Goal: Information Seeking & Learning: Learn about a topic

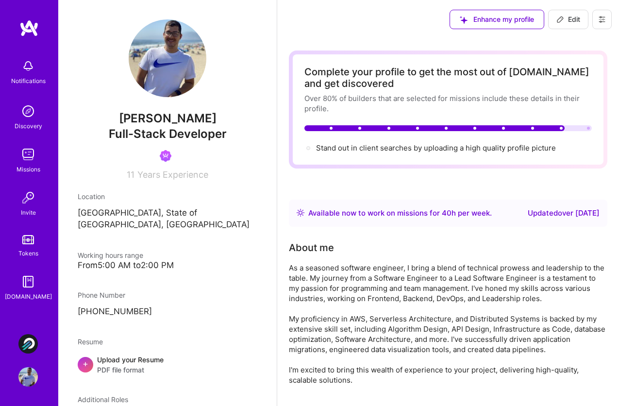
click at [41, 369] on div "Notifications Discovery Missions Invite Tokens [DOMAIN_NAME] Plato Systems: Fro…" at bounding box center [29, 203] width 58 height 406
click at [29, 377] on img at bounding box center [27, 376] width 19 height 19
click at [28, 287] on img at bounding box center [27, 281] width 19 height 19
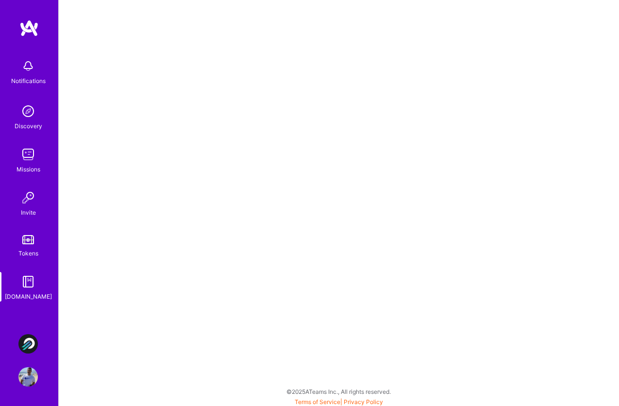
click at [28, 208] on div "Invite" at bounding box center [28, 212] width 15 height 10
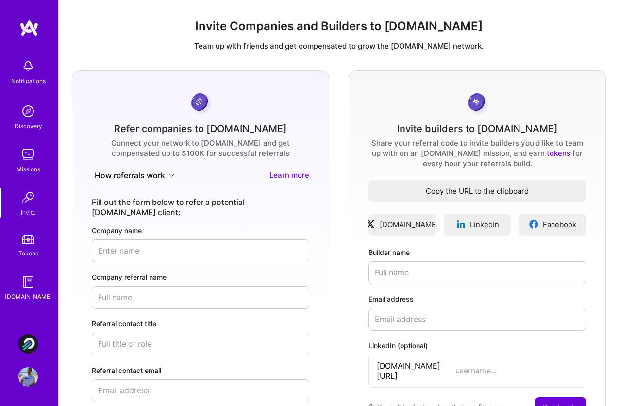
click at [460, 186] on span "Copy the URL to the clipboard" at bounding box center [476, 191] width 217 height 10
click at [32, 161] on img at bounding box center [27, 154] width 19 height 19
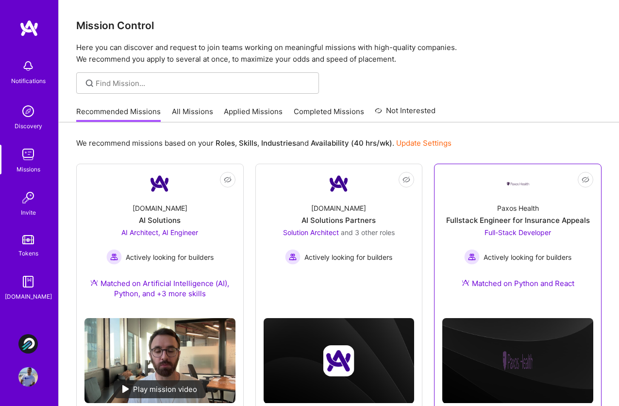
click at [522, 209] on div "Paxos Health" at bounding box center [518, 208] width 42 height 10
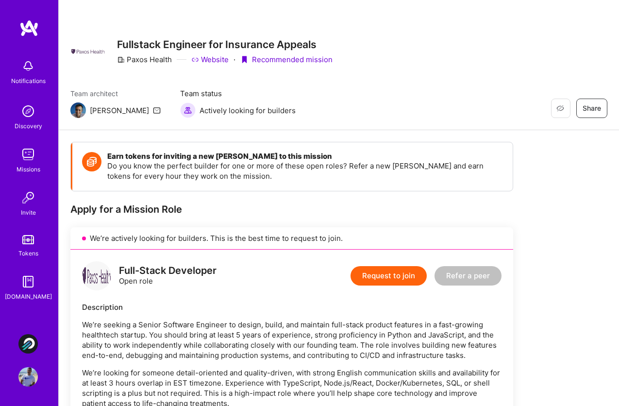
scroll to position [287, 0]
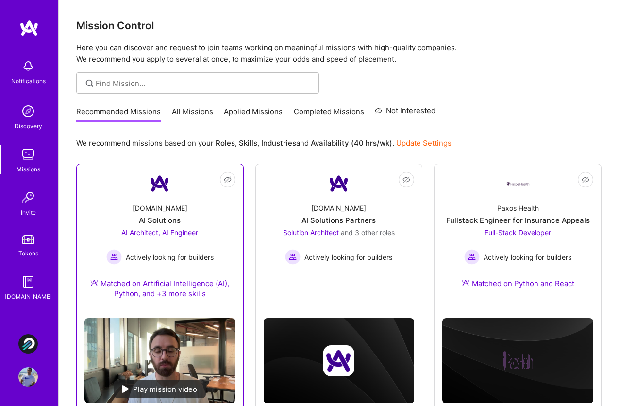
click at [177, 224] on div "AI Solutions" at bounding box center [160, 220] width 42 height 10
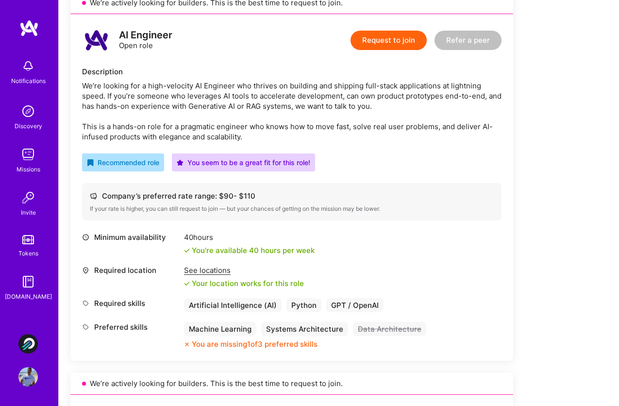
scroll to position [216, 0]
